Goal: Find specific page/section: Find specific page/section

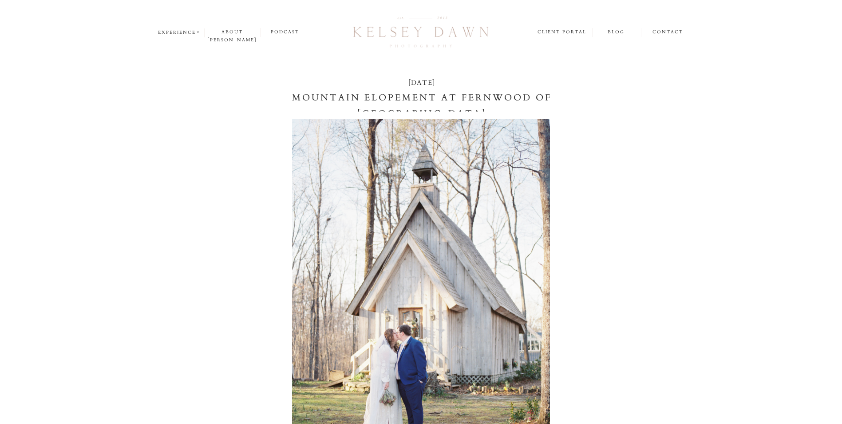
click at [196, 33] on icon at bounding box center [197, 32] width 5 height 4
click at [192, 46] on p "weddings" at bounding box center [181, 44] width 47 height 8
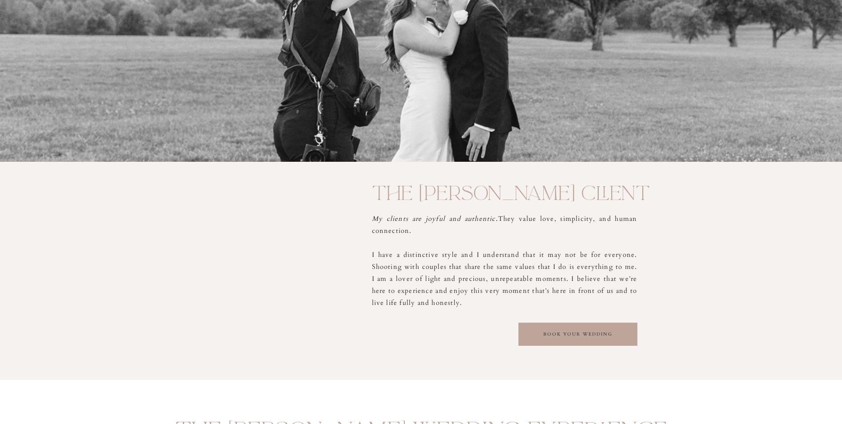
scroll to position [1110, 0]
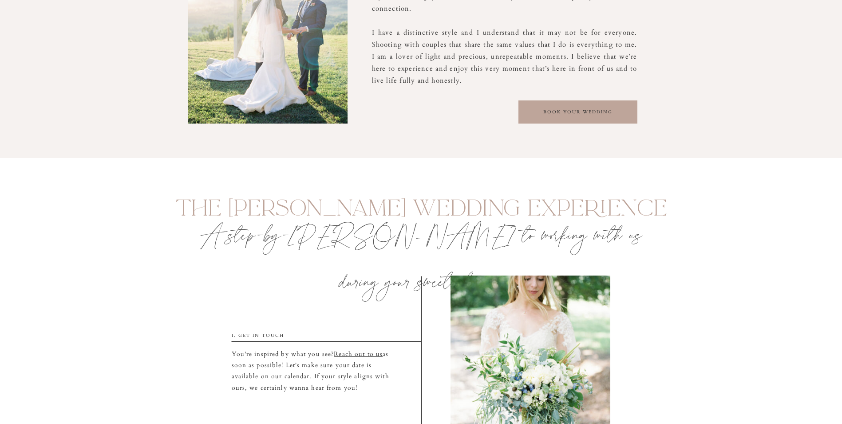
click at [607, 118] on div at bounding box center [578, 111] width 119 height 23
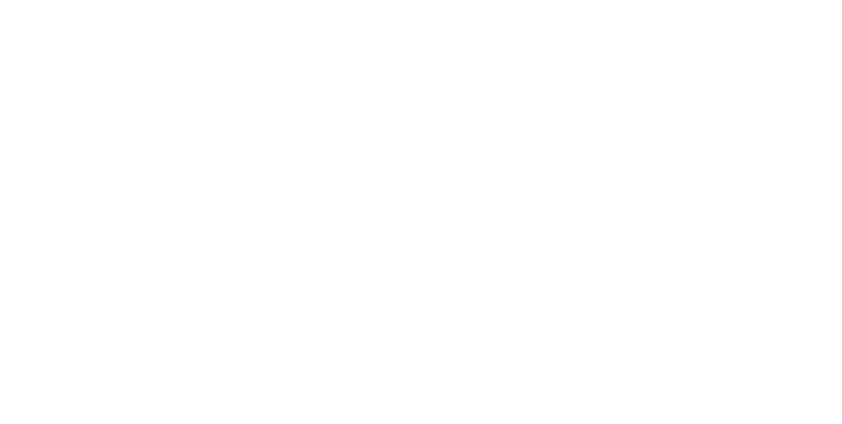
scroll to position [622, 0]
